Goal: Find specific page/section: Find specific page/section

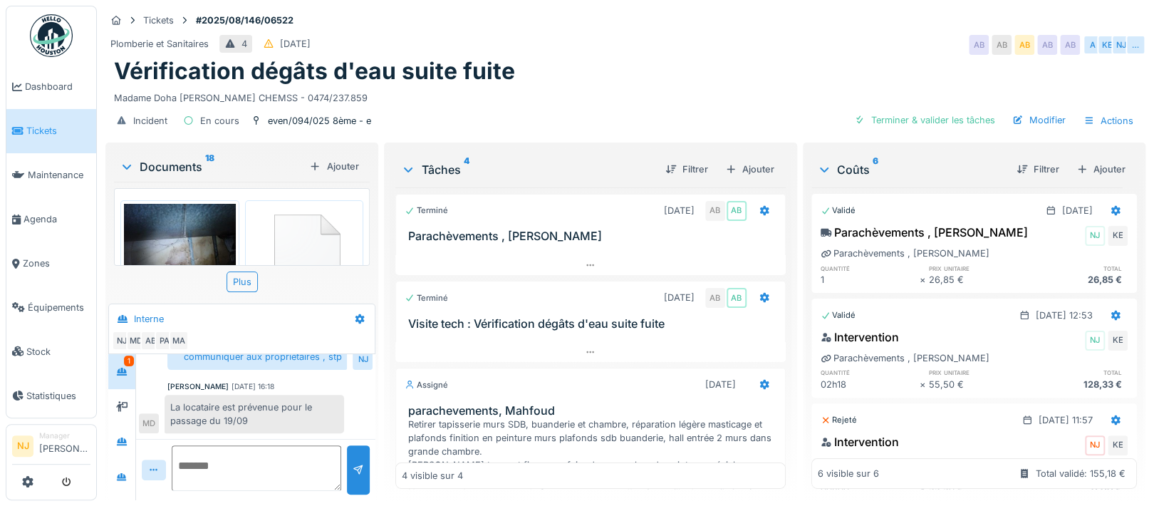
scroll to position [390, 0]
click at [43, 212] on span "Agenda" at bounding box center [56, 219] width 67 height 14
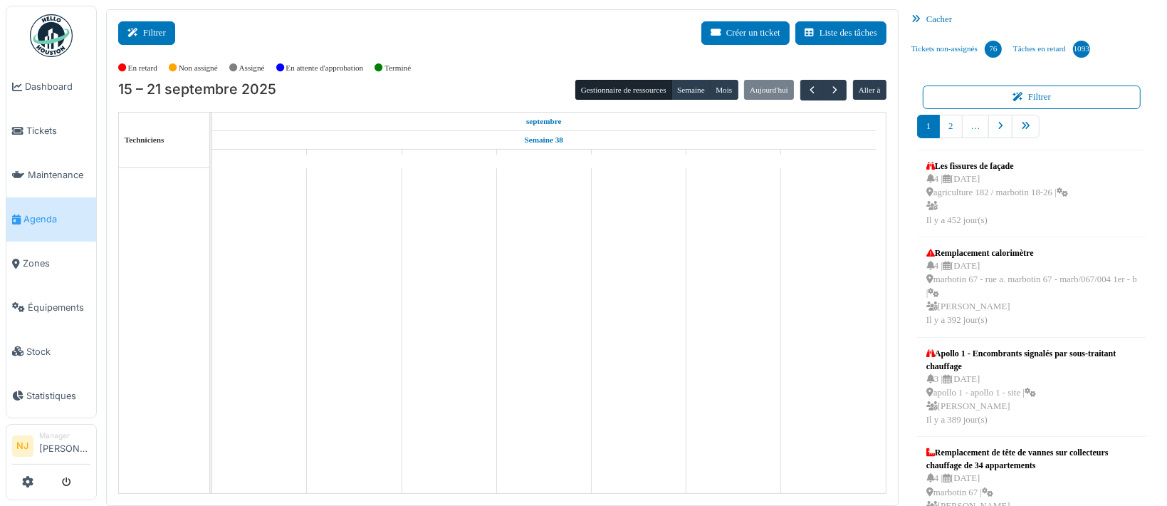
click at [155, 33] on button "Filtrer" at bounding box center [146, 32] width 57 height 23
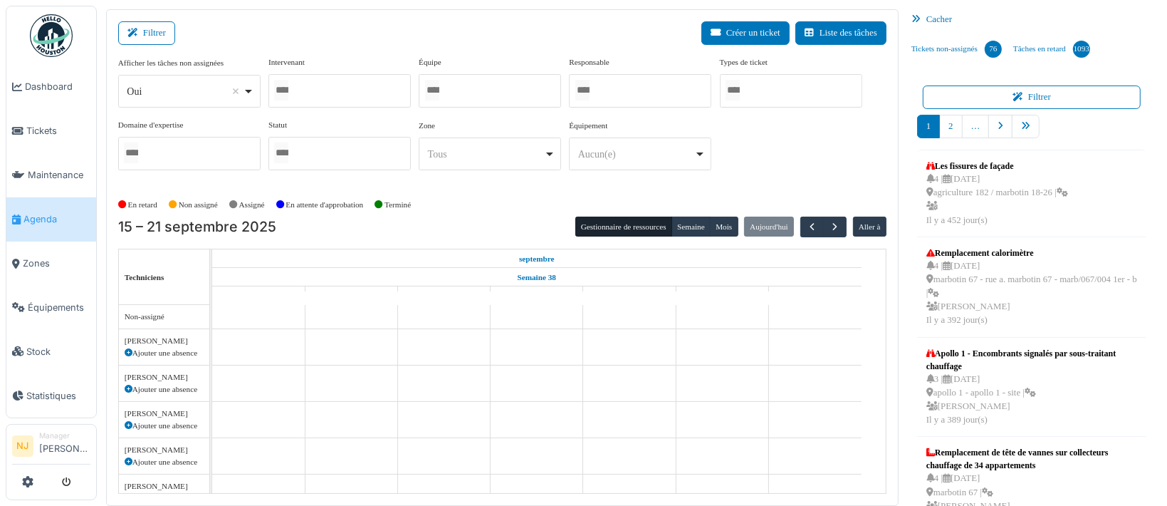
click at [466, 86] on div at bounding box center [490, 90] width 142 height 33
click at [340, 32] on div "Filtrer Créer un ticket Liste des tâches" at bounding box center [502, 38] width 768 height 35
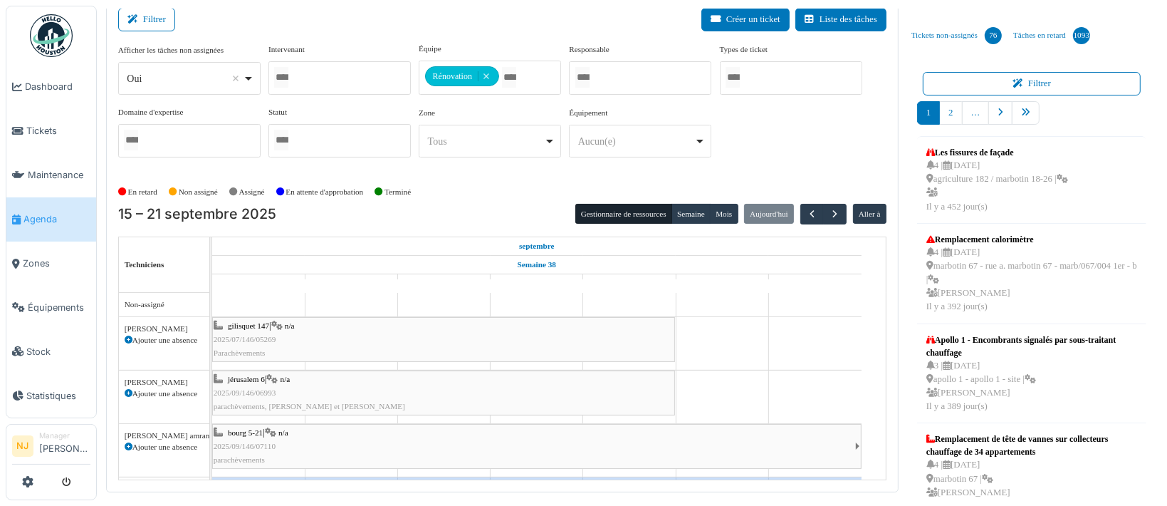
scroll to position [17, 0]
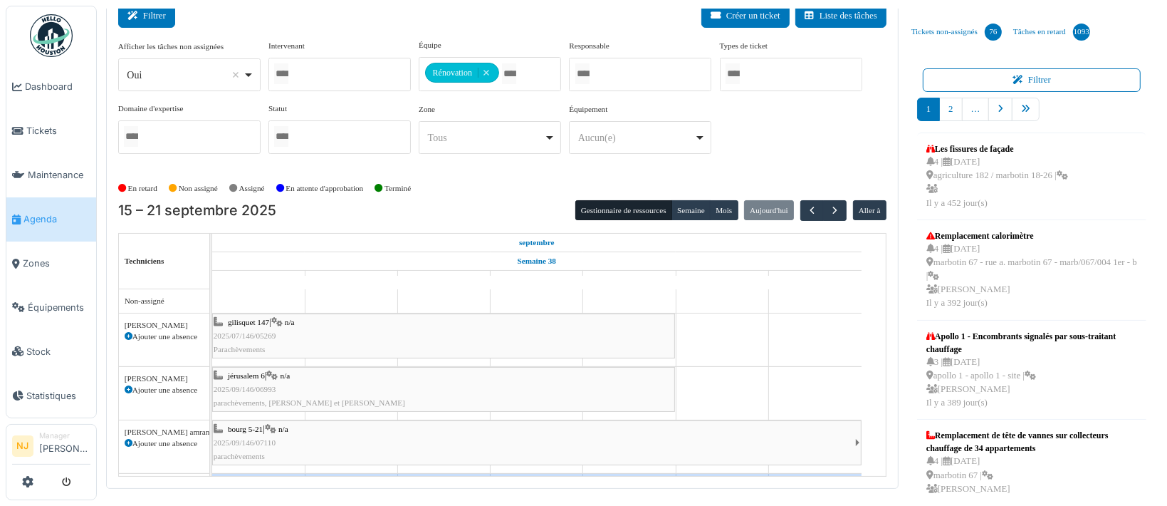
click at [145, 17] on button "Filtrer" at bounding box center [146, 15] width 57 height 23
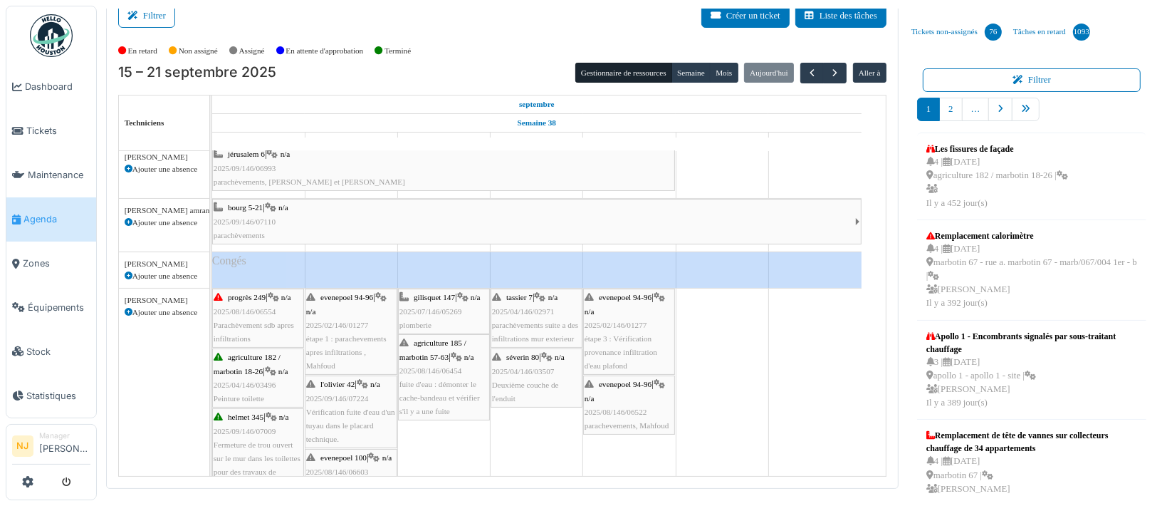
scroll to position [0, 0]
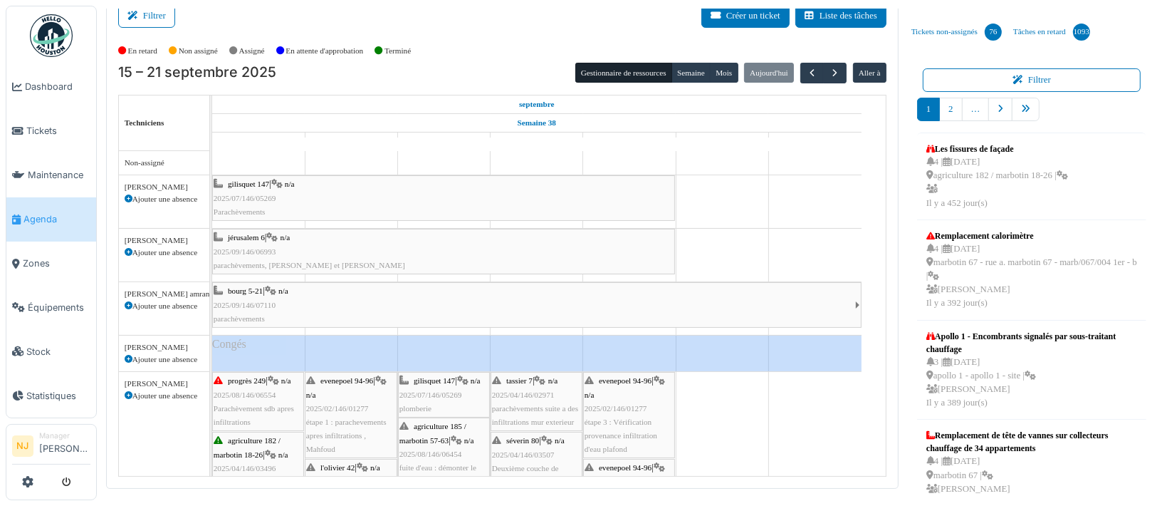
click at [265, 194] on span "2025/07/146/05269" at bounding box center [245, 198] width 63 height 9
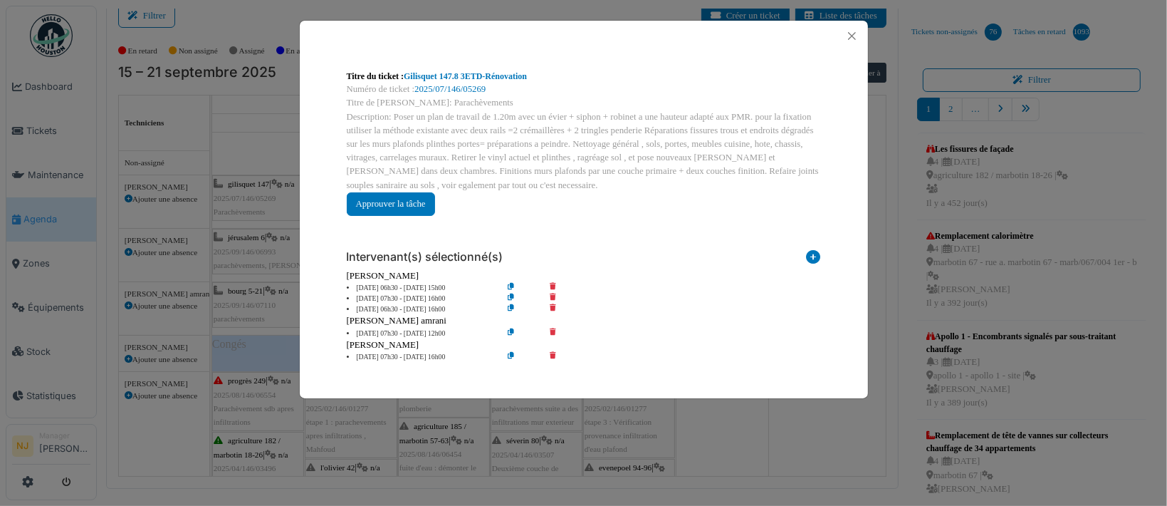
click at [507, 308] on icon at bounding box center [522, 309] width 41 height 11
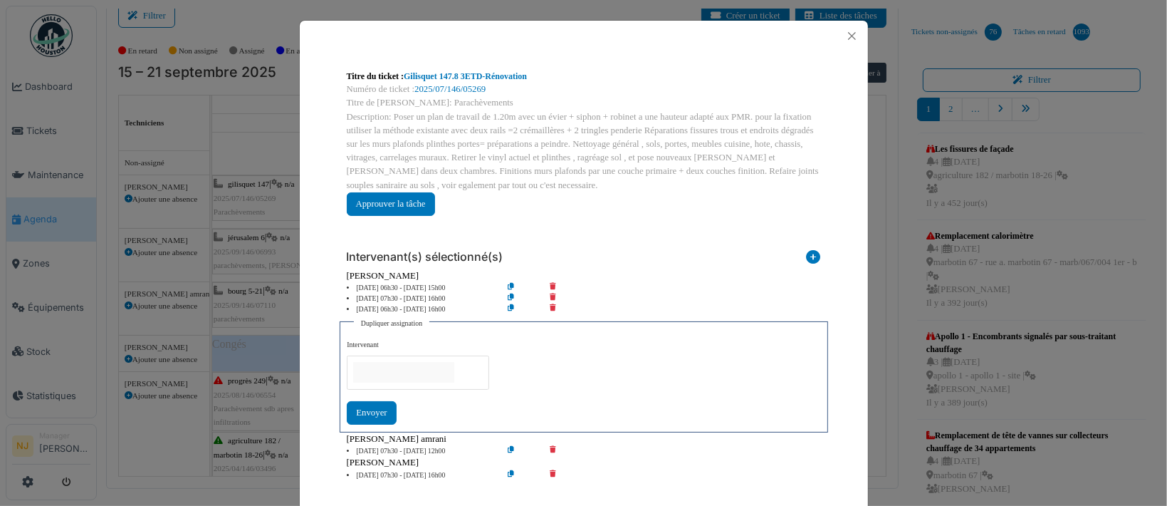
click at [370, 372] on input "null" at bounding box center [403, 372] width 101 height 21
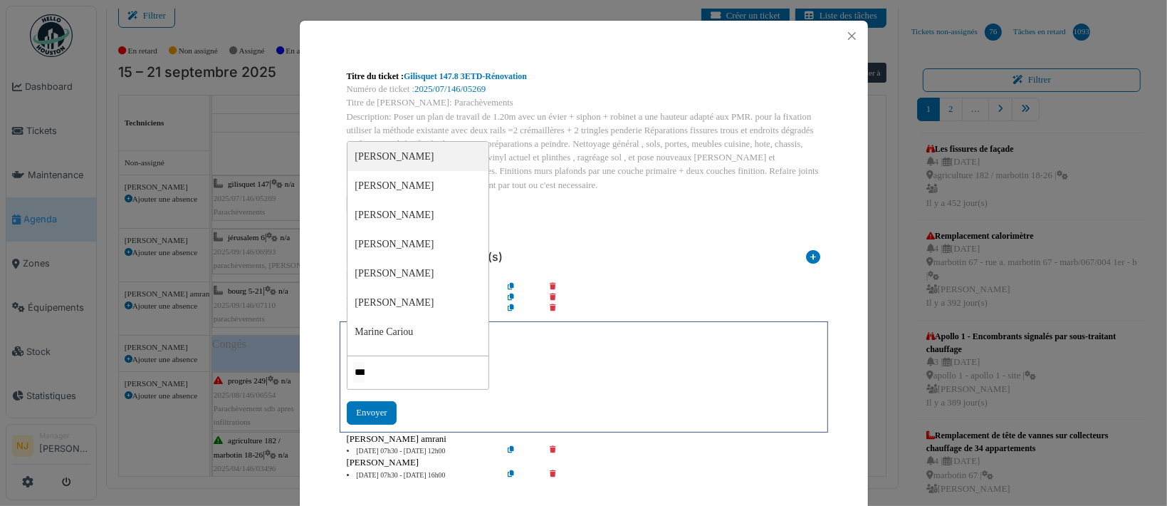
type input "****"
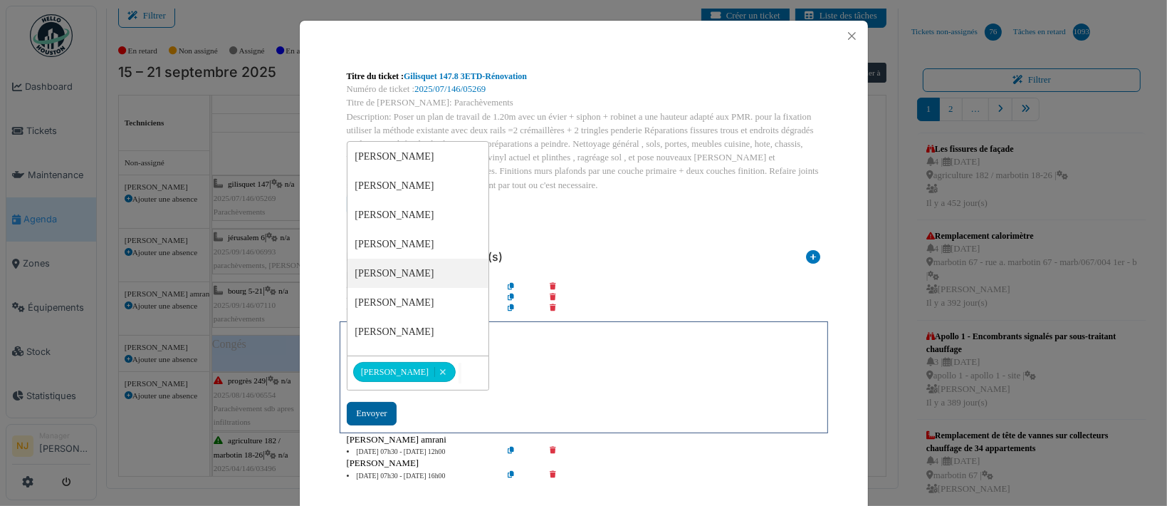
click at [362, 412] on div "Envoyer" at bounding box center [371, 413] width 49 height 23
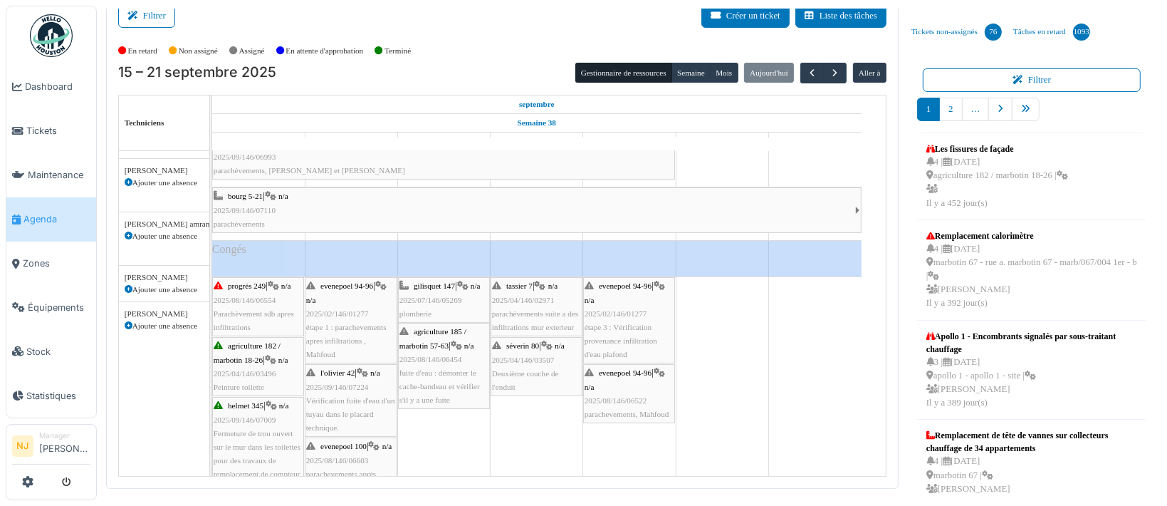
scroll to position [95, 0]
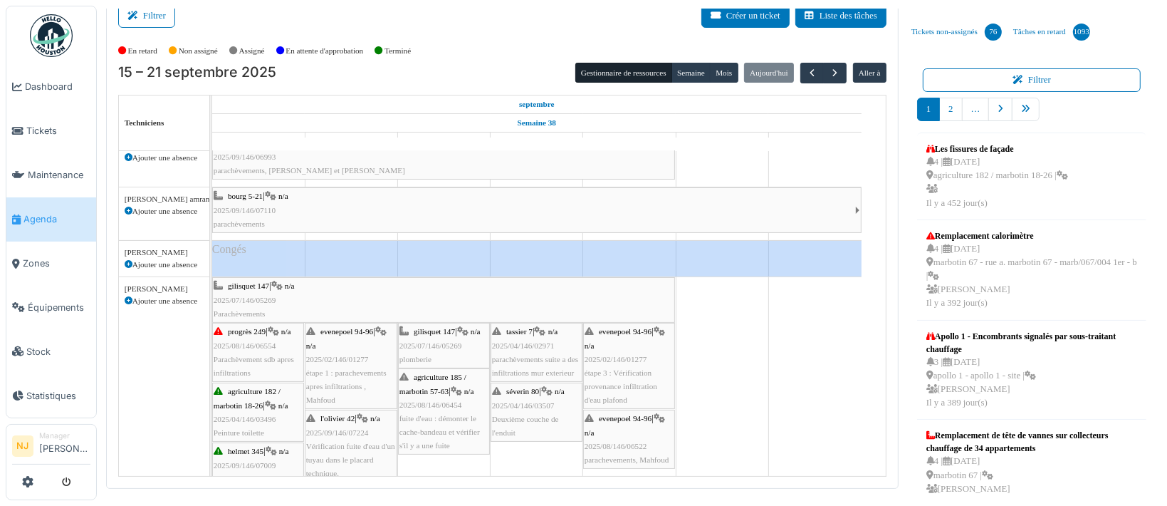
drag, startPoint x: 211, startPoint y: 293, endPoint x: 328, endPoint y: 296, distance: 116.8
click at [328, 296] on link "gilisquet 147 | n/a 2025/07/146/05269 Parachèvements" at bounding box center [443, 300] width 463 height 46
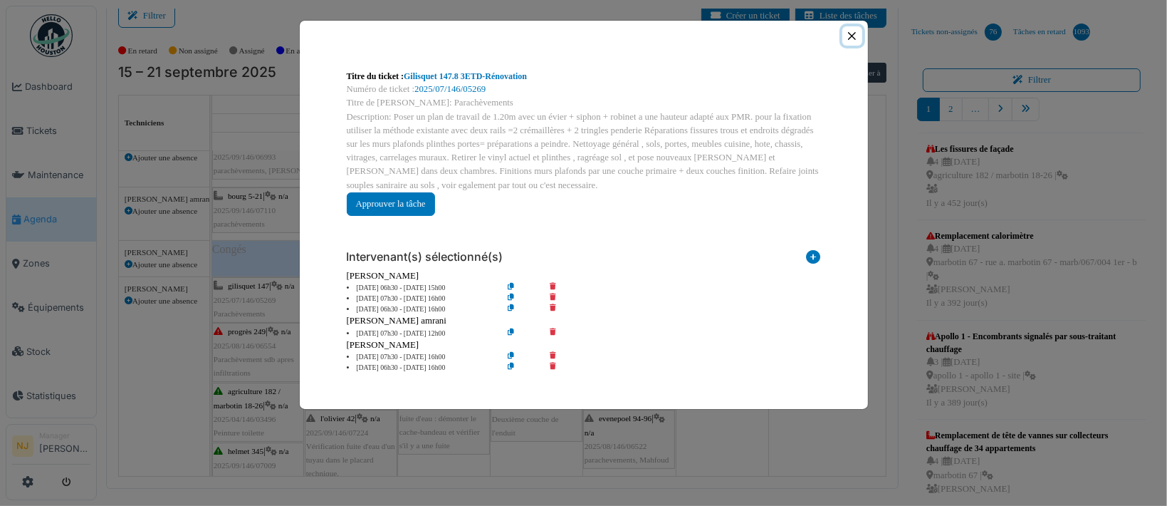
click at [852, 36] on button "Close" at bounding box center [851, 35] width 19 height 19
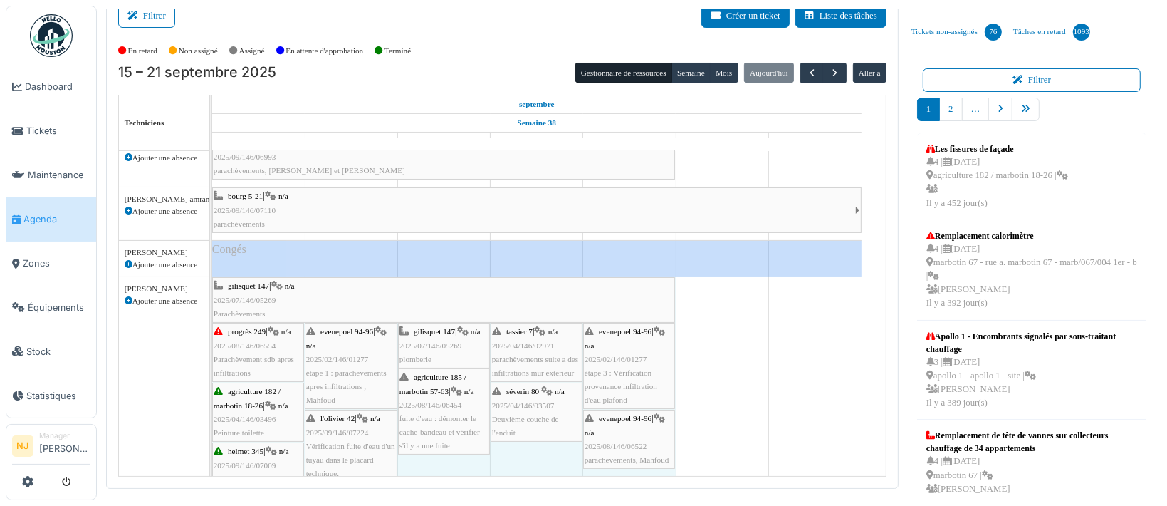
drag, startPoint x: 214, startPoint y: 297, endPoint x: 239, endPoint y: 293, distance: 25.3
click at [212, 293] on div "gilisquet 147 | n/a 2025/07/146/05269 Parachèvements progrès 249 | n/a 2025/08/…" at bounding box center [212, 420] width 0 height 286
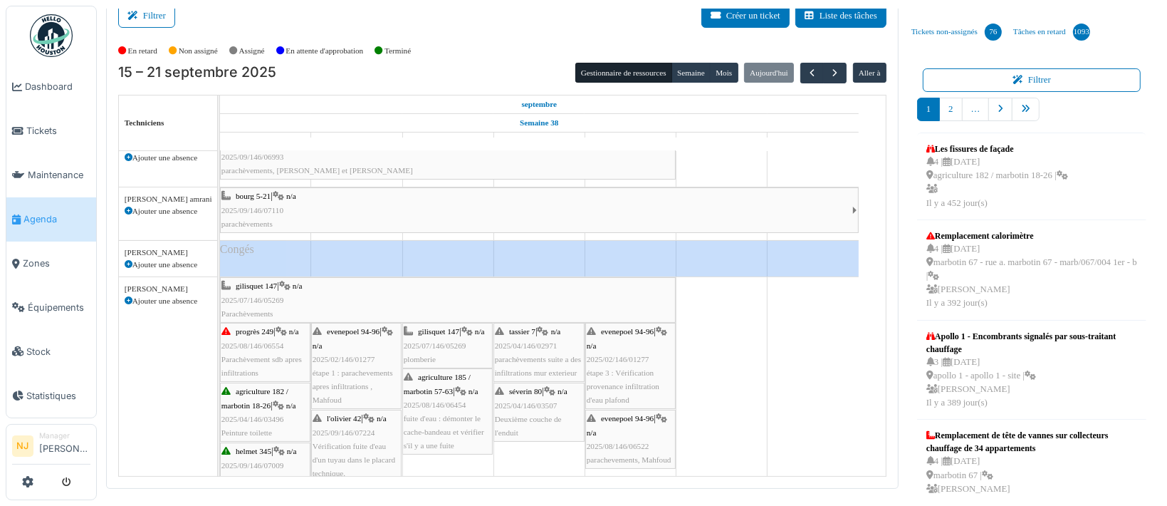
drag, startPoint x: 211, startPoint y: 293, endPoint x: 219, endPoint y: 293, distance: 7.9
click at [219, 293] on td at bounding box center [219, 313] width 2 height 325
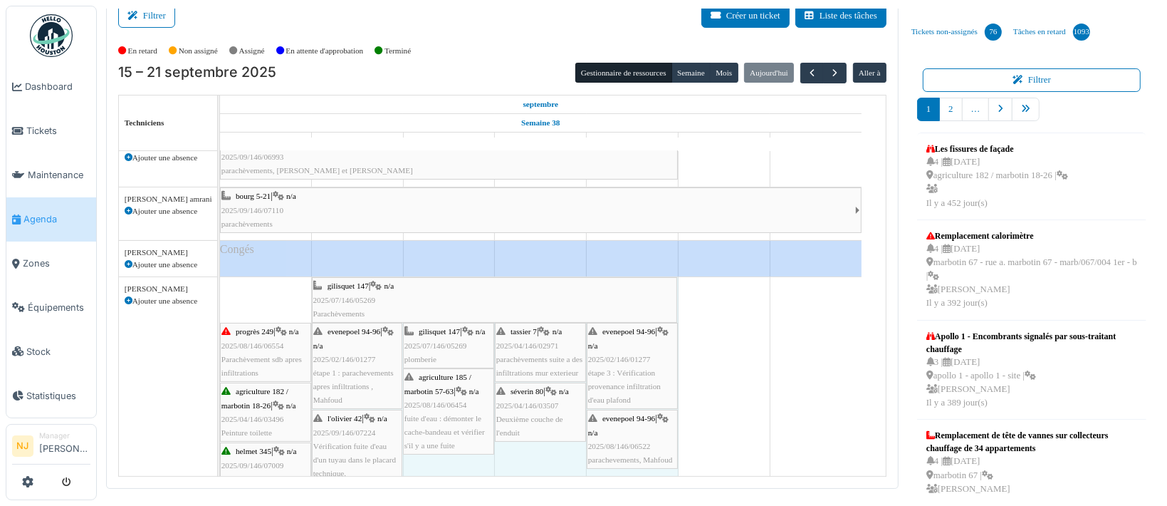
drag, startPoint x: 223, startPoint y: 293, endPoint x: 343, endPoint y: 294, distance: 120.3
click at [220, 294] on div "gilisquet 147 | n/a 2025/07/146/05269 Parachèvements progrès 249 | n/a 2025/08/…" at bounding box center [220, 420] width 0 height 286
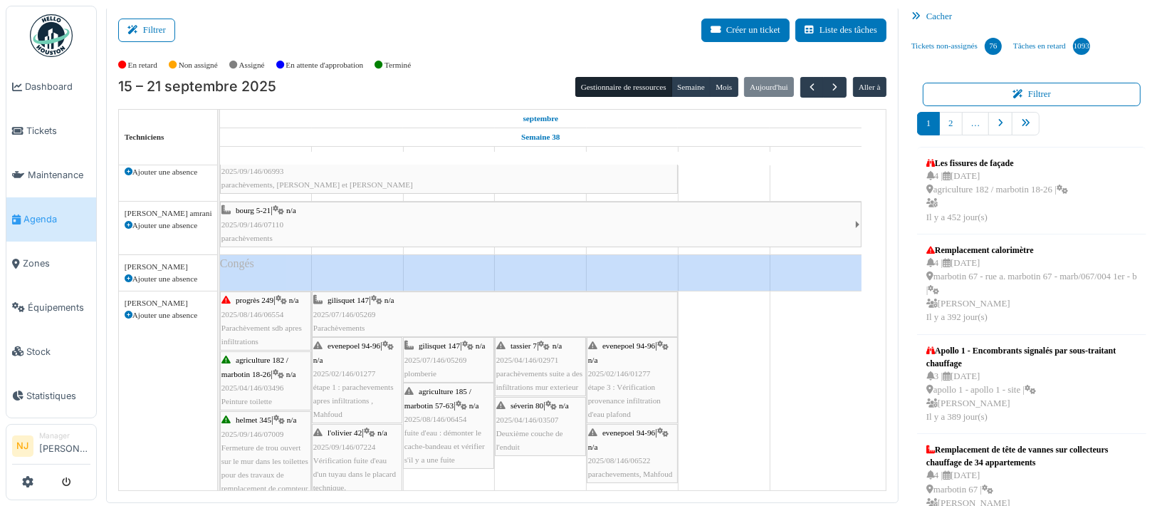
scroll to position [0, 0]
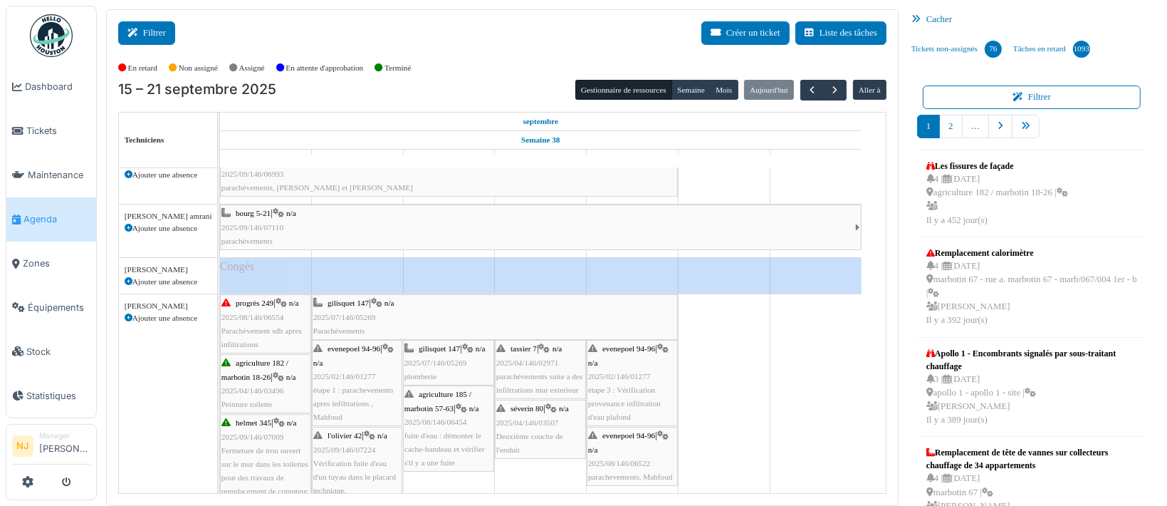
click at [148, 28] on button "Filtrer" at bounding box center [146, 32] width 57 height 23
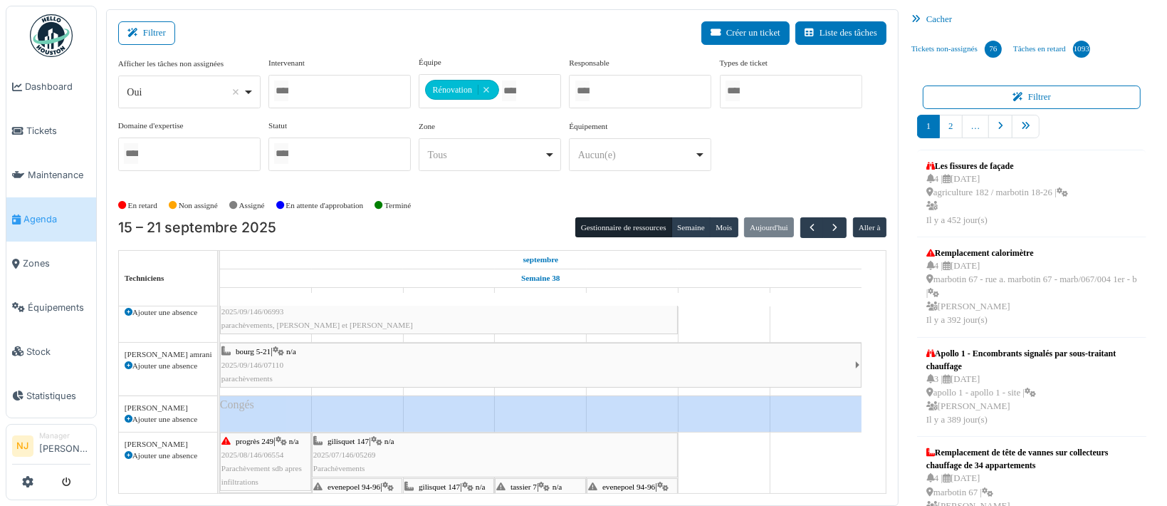
click at [352, 85] on div at bounding box center [339, 91] width 142 height 33
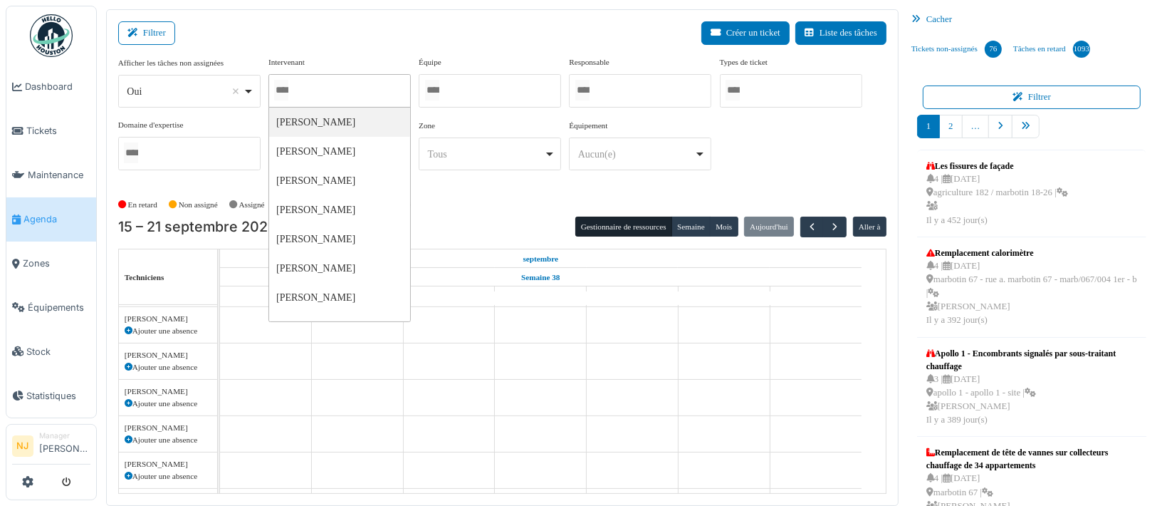
scroll to position [372, 0]
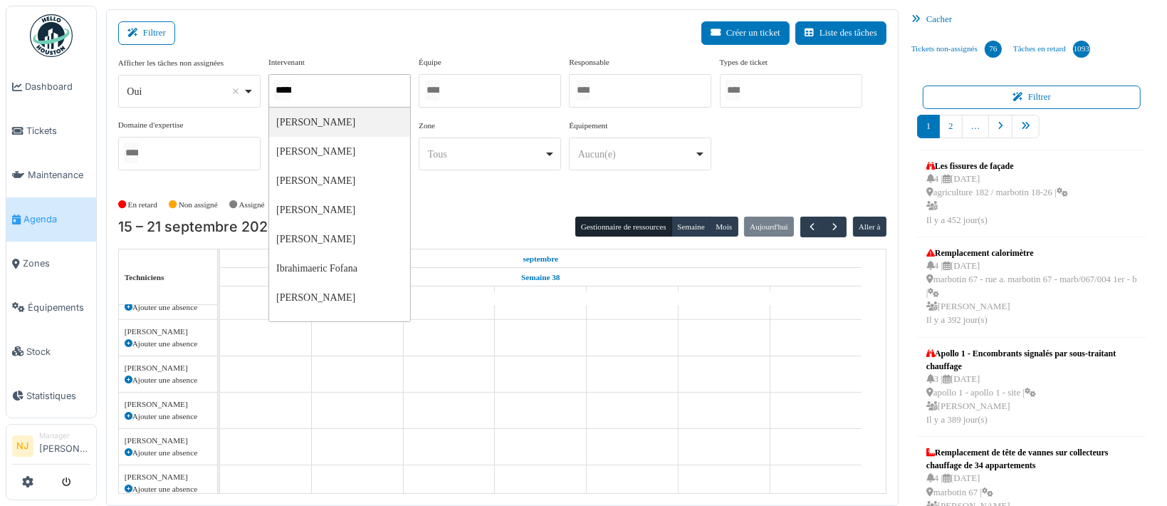
type input "******"
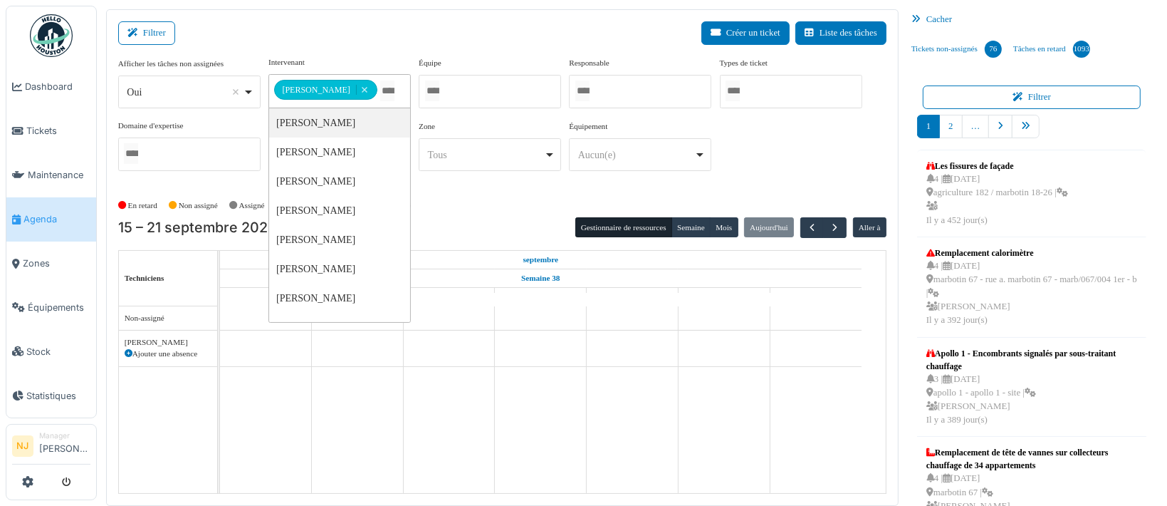
click at [322, 27] on div "Filtrer Créer un ticket Liste des tâches" at bounding box center [502, 38] width 768 height 35
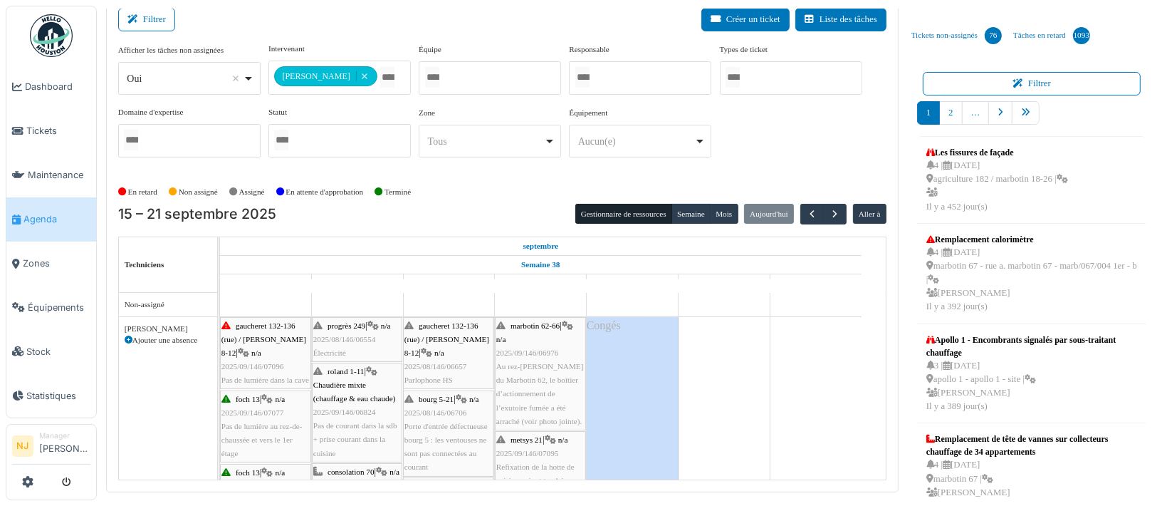
scroll to position [17, 0]
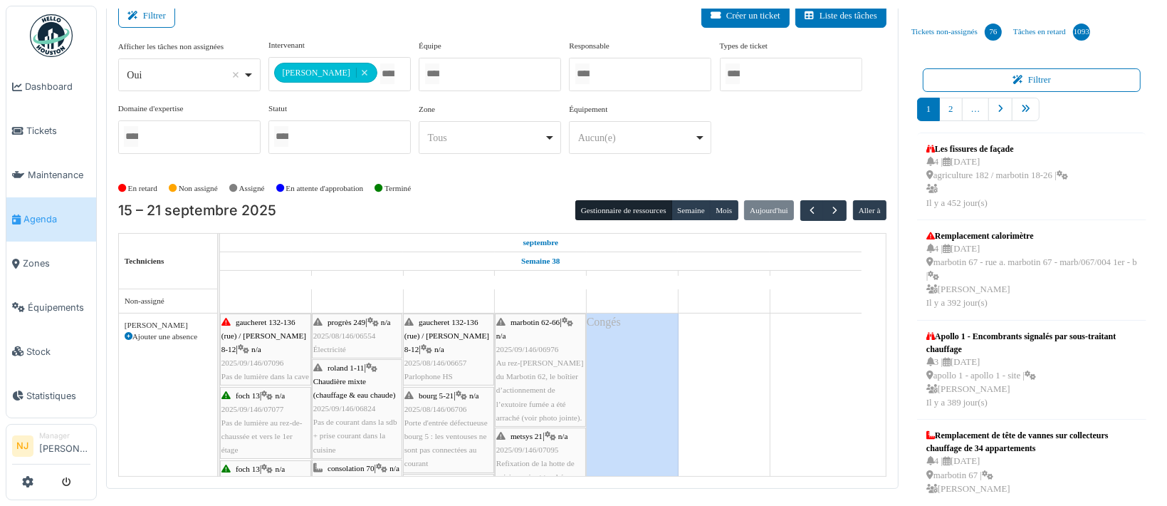
click at [358, 331] on span "2025/08/146/06554" at bounding box center [344, 335] width 63 height 9
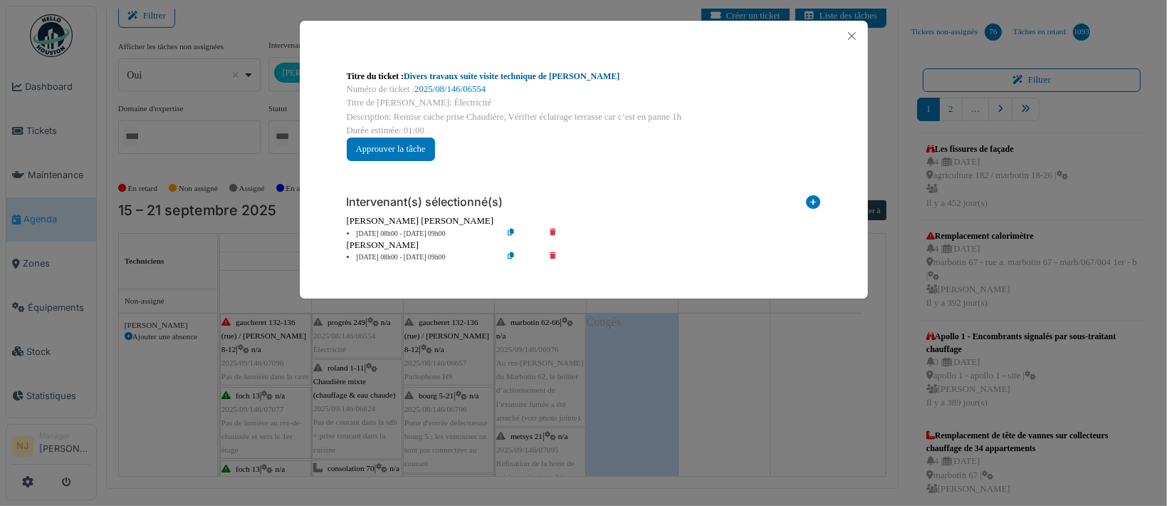
click at [466, 75] on link "Divers travaux suite visite technique de Nicolae" at bounding box center [512, 76] width 216 height 10
click at [847, 36] on button "Close" at bounding box center [851, 35] width 19 height 19
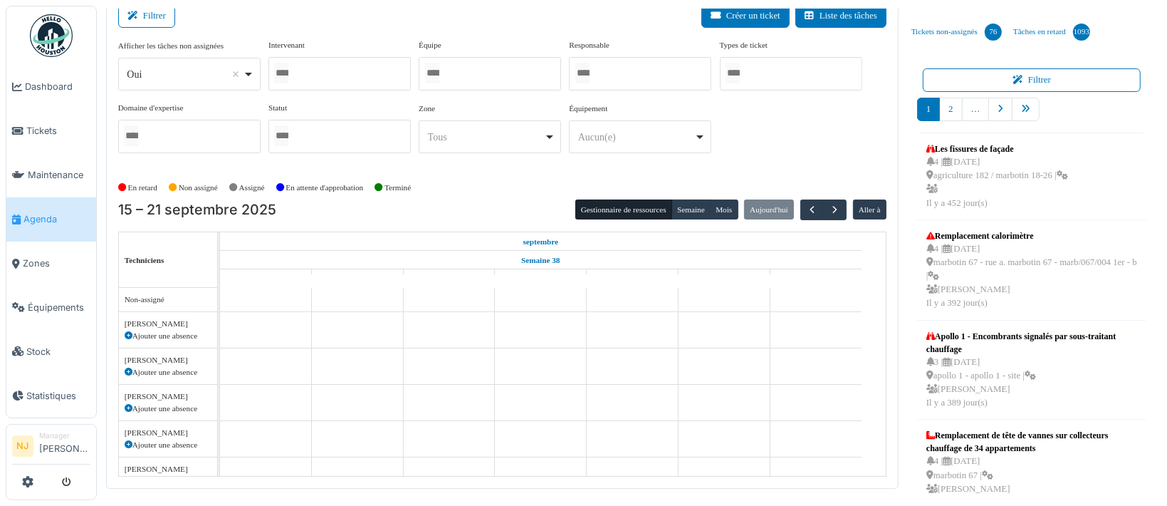
click at [456, 66] on div at bounding box center [490, 73] width 142 height 33
click at [342, 21] on div "Filtrer Créer un ticket Liste des tâches" at bounding box center [502, 21] width 768 height 35
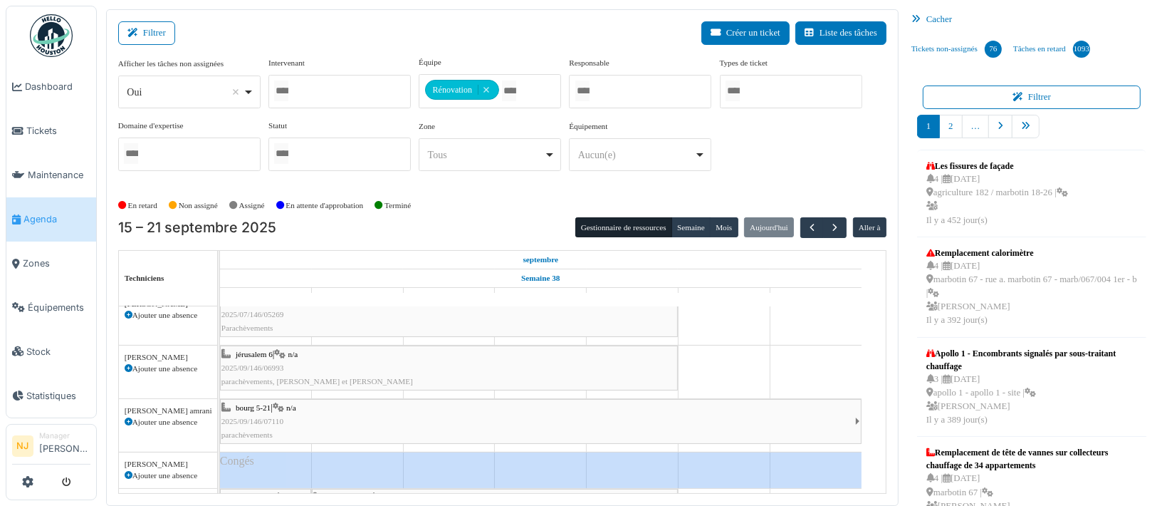
scroll to position [0, 0]
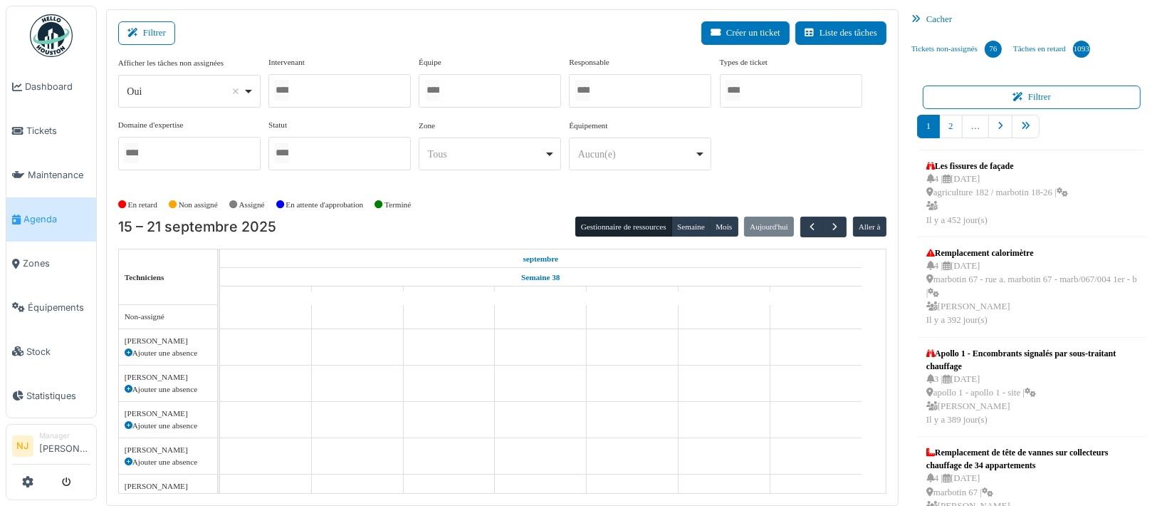
drag, startPoint x: 471, startPoint y: 86, endPoint x: 483, endPoint y: 85, distance: 11.5
click at [471, 85] on div at bounding box center [490, 90] width 142 height 33
click at [360, 26] on div "Filtrer Créer un ticket Liste des tâches" at bounding box center [502, 38] width 768 height 35
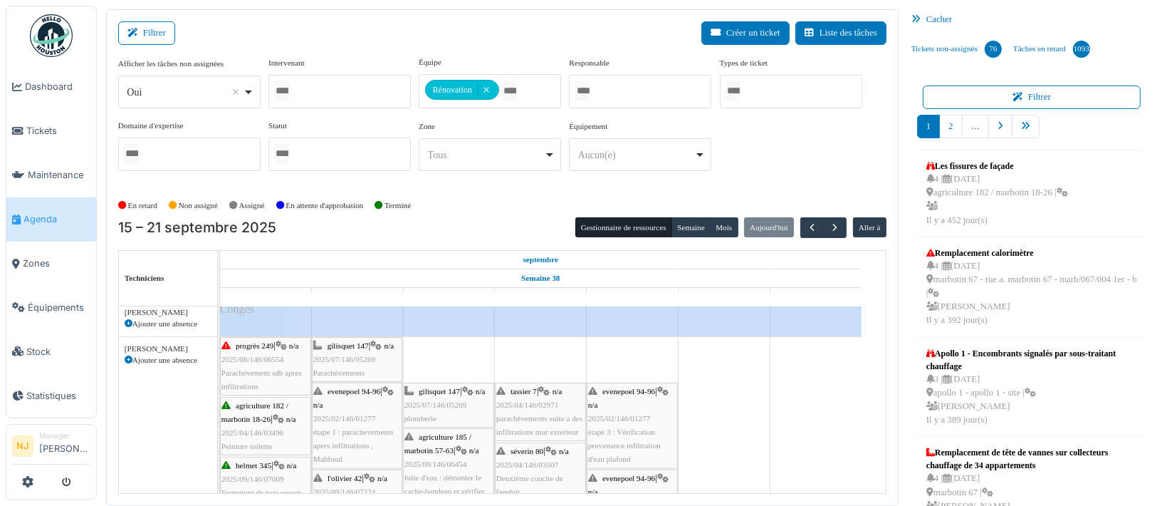
drag, startPoint x: 675, startPoint y: 347, endPoint x: 380, endPoint y: 351, distance: 294.8
click at [220, 352] on div "progrès 249 | n/a 2025/08/146/06554 Parachèvement sdb apres infiltrations gilis…" at bounding box center [220, 480] width 0 height 286
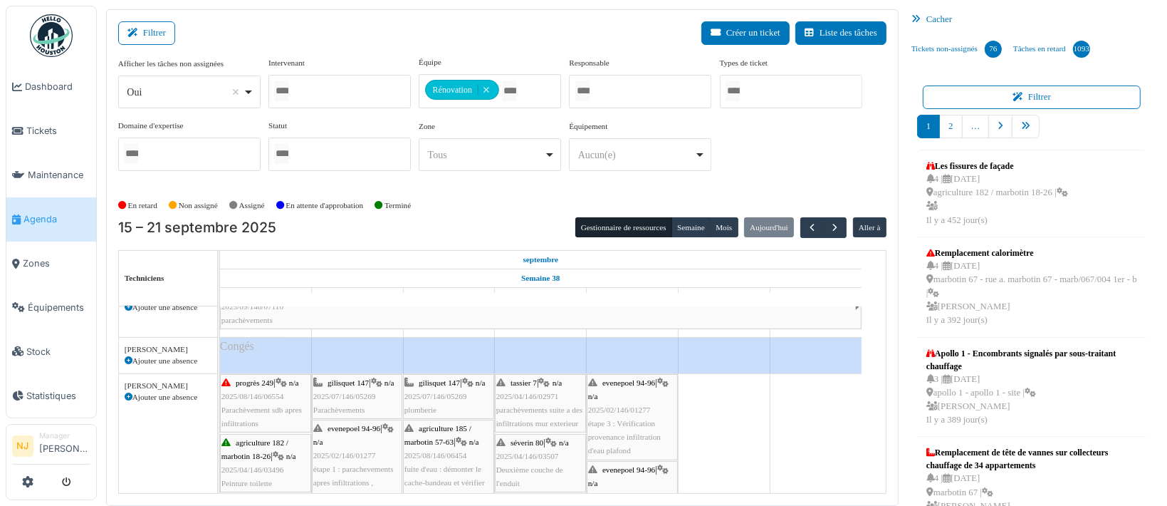
scroll to position [249, 0]
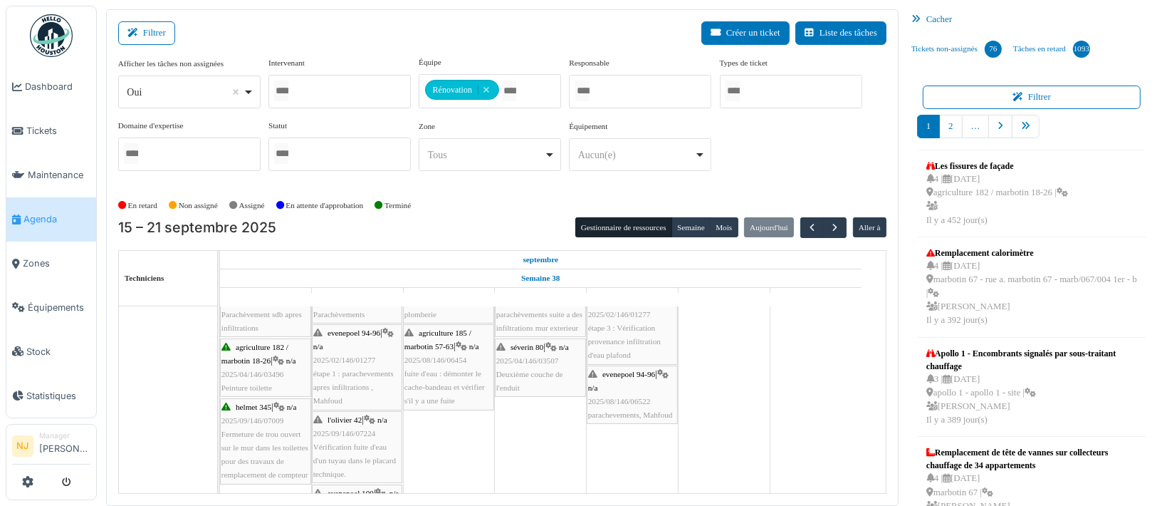
click at [268, 362] on div "agriculture 182 / marbotin 18-26 | n/a 2025/04/146/03496 Peinture toilette" at bounding box center [265, 367] width 88 height 55
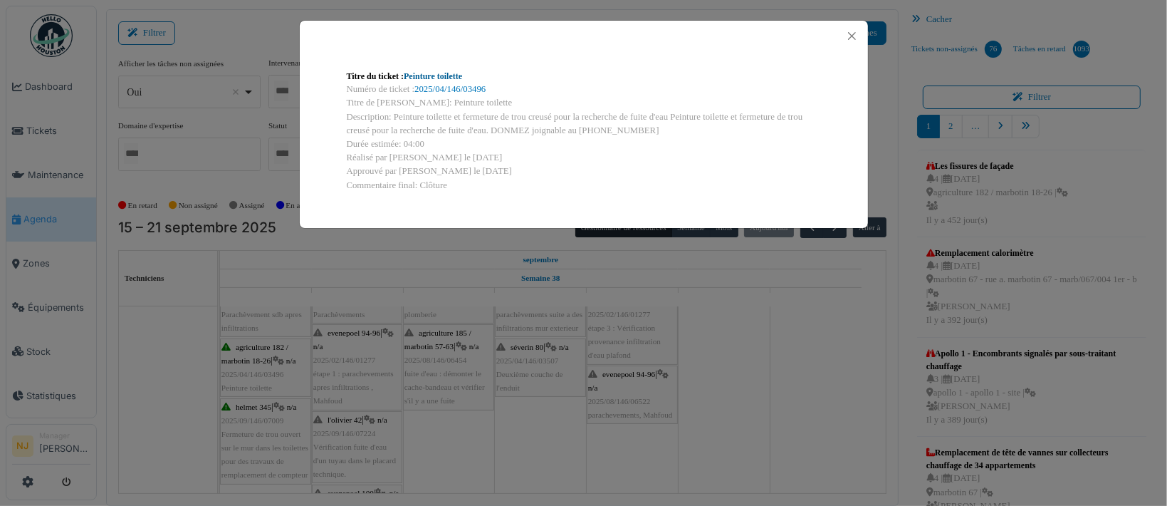
click at [429, 74] on link "Peinture toilette" at bounding box center [433, 76] width 58 height 10
click at [847, 35] on button "Close" at bounding box center [851, 35] width 19 height 19
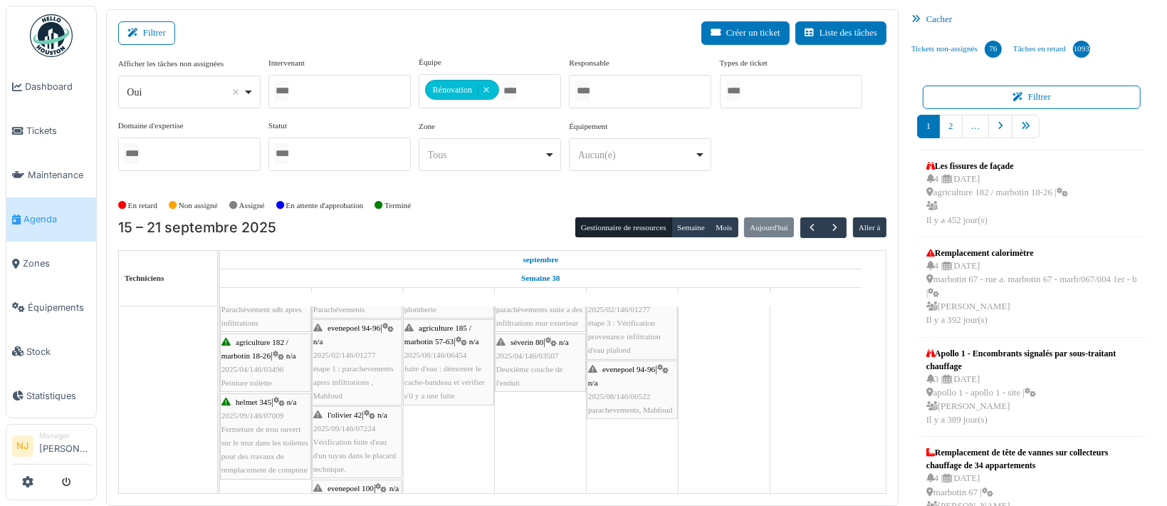
scroll to position [249, 0]
click at [265, 423] on div "helmet 345 | n/a 2025/09/146/07009 Fermeture de trou ouvert sur le mur dans les…" at bounding box center [265, 440] width 88 height 82
click at [258, 424] on div "helmet 345 | n/a 2025/09/146/07009 Fermeture de trou ouvert sur le mur dans les…" at bounding box center [265, 440] width 88 height 82
click at [255, 434] on span "Fermeture de trou ouvert sur le mur dans les toilettes pour des travaux de remp…" at bounding box center [264, 454] width 87 height 50
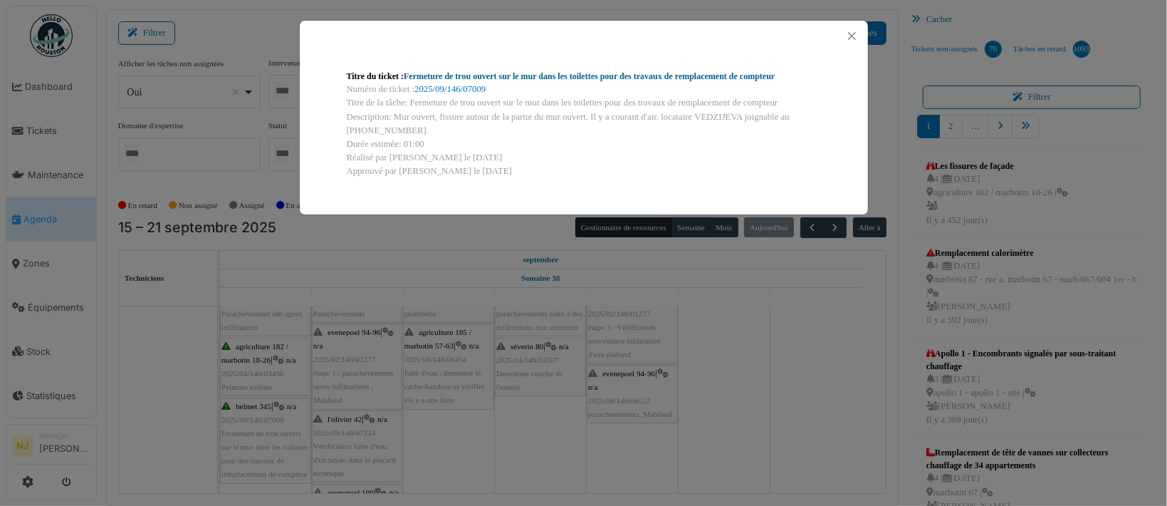
click at [431, 78] on link "Fermeture de trou ouvert sur le mur dans les toilettes pour des travaux de remp…" at bounding box center [589, 76] width 371 height 10
click at [852, 33] on button "Close" at bounding box center [851, 35] width 19 height 19
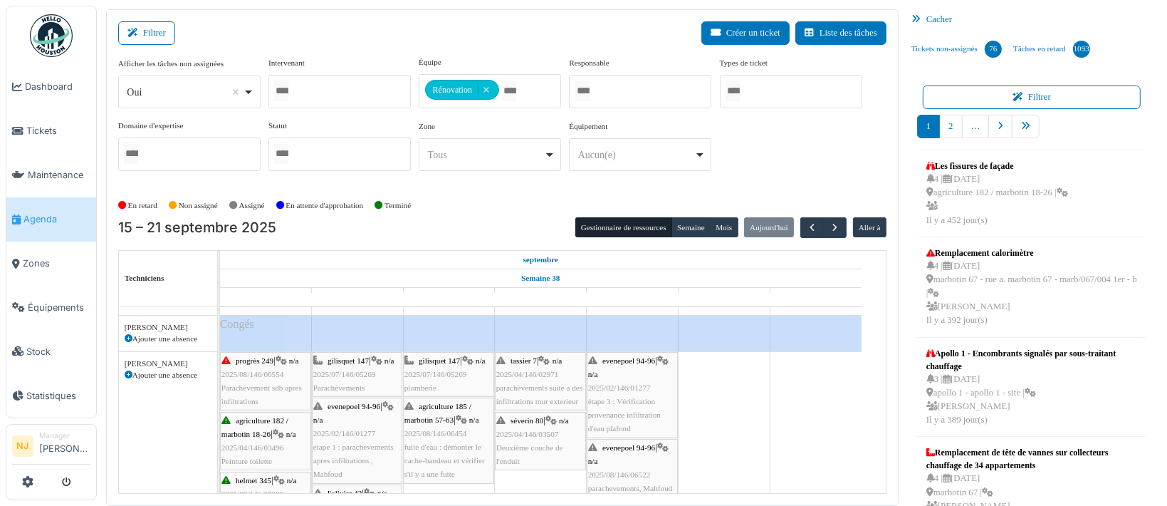
scroll to position [154, 0]
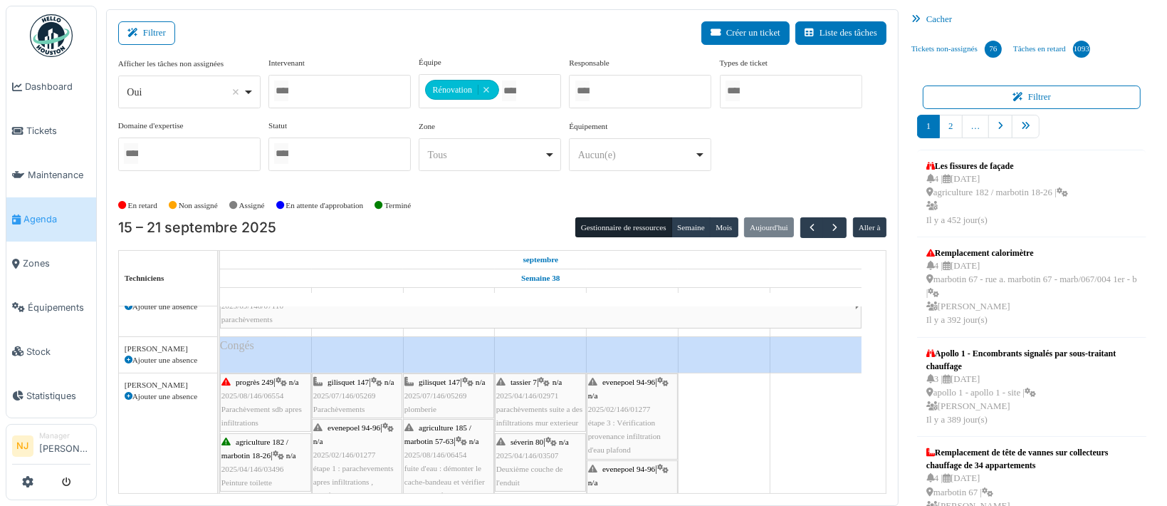
click at [336, 450] on span "2025/02/146/01277" at bounding box center [344, 454] width 63 height 9
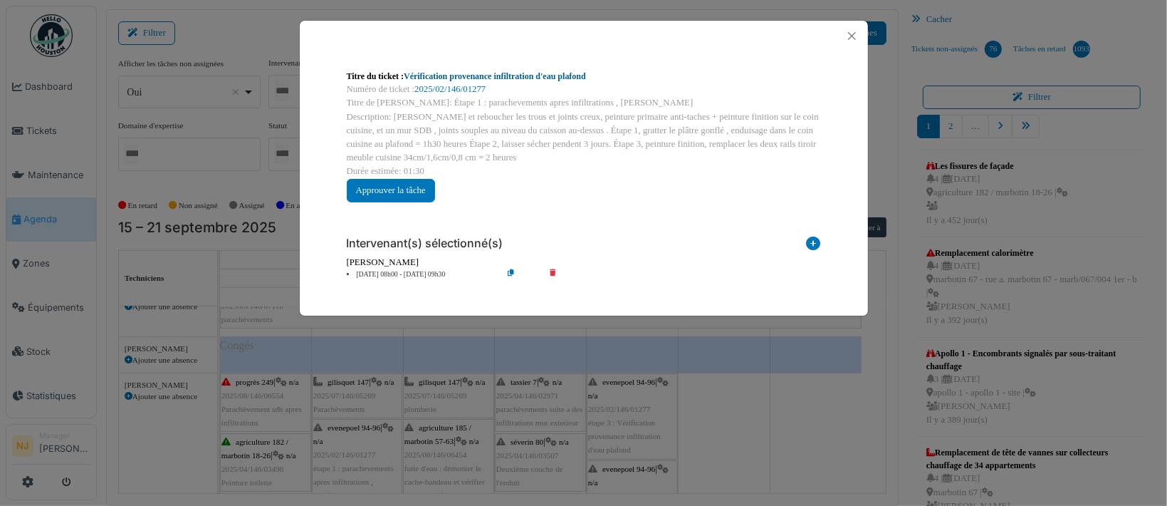
click at [459, 80] on link "Vérification provenance infiltration d'eau plafond" at bounding box center [495, 76] width 182 height 10
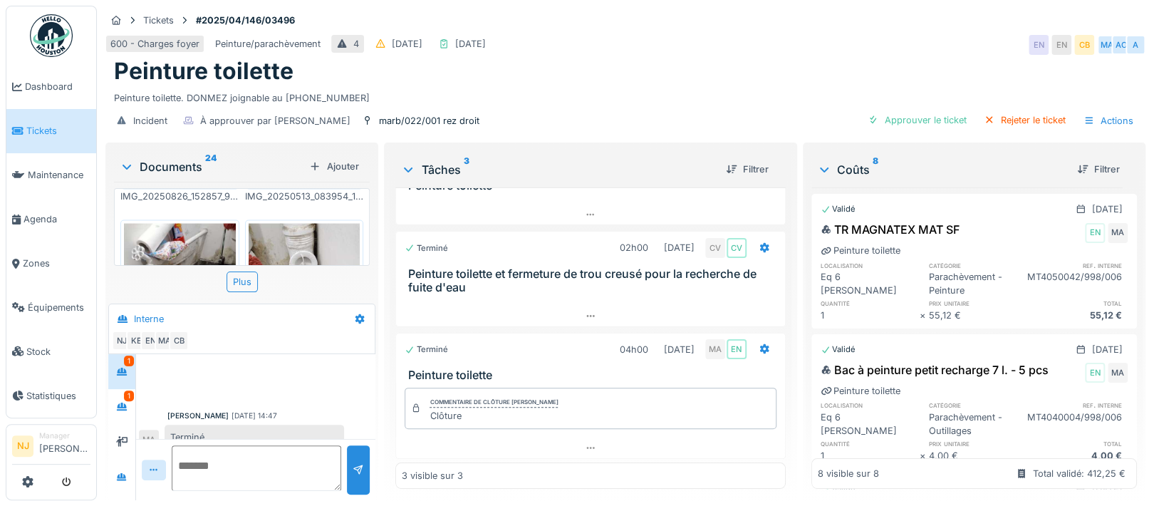
scroll to position [1678, 0]
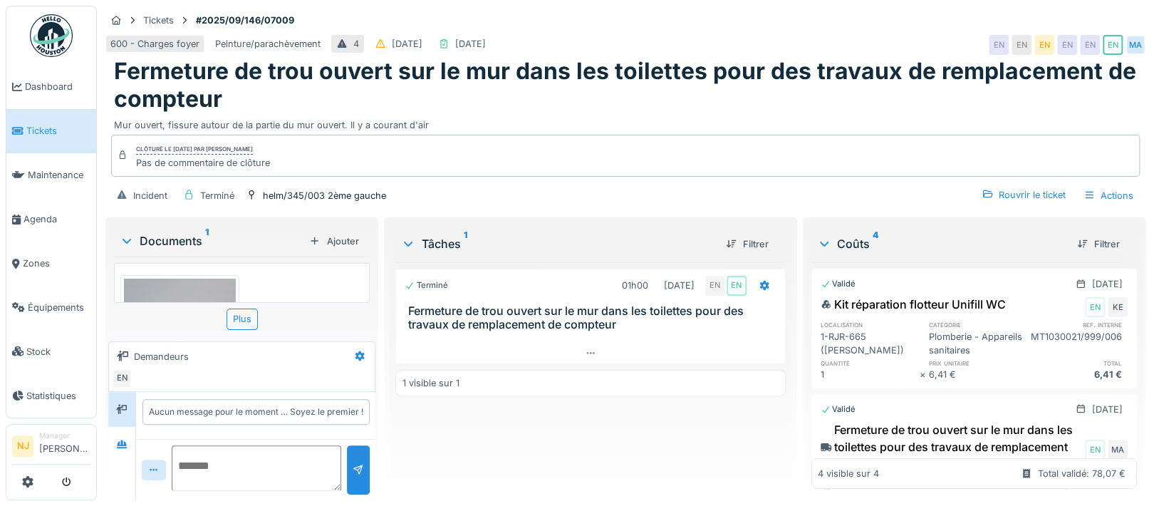
scroll to position [14, 0]
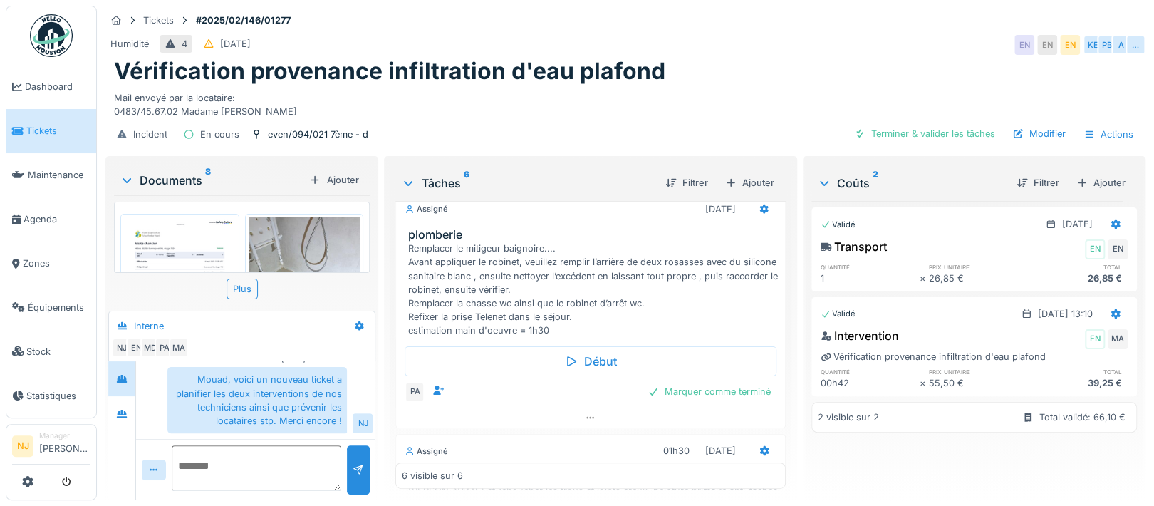
scroll to position [380, 0]
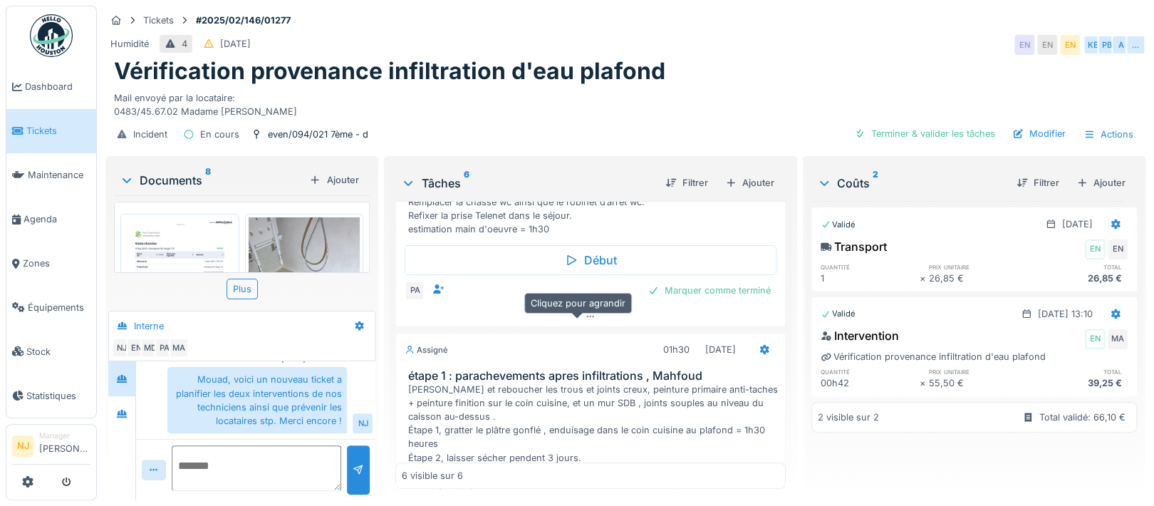
click at [575, 322] on div at bounding box center [590, 316] width 388 height 21
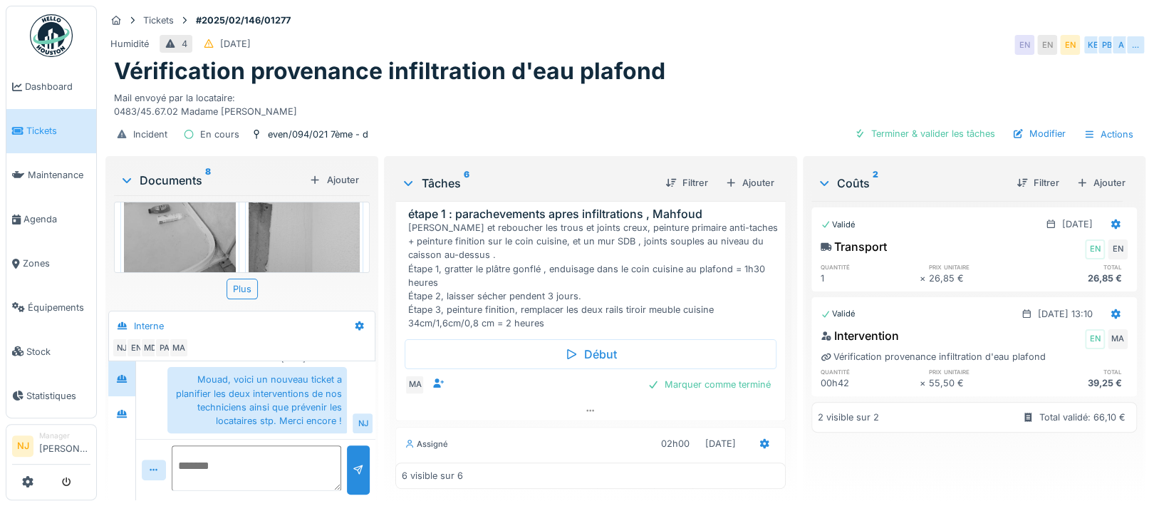
scroll to position [0, 0]
